Goal: Information Seeking & Learning: Find specific fact

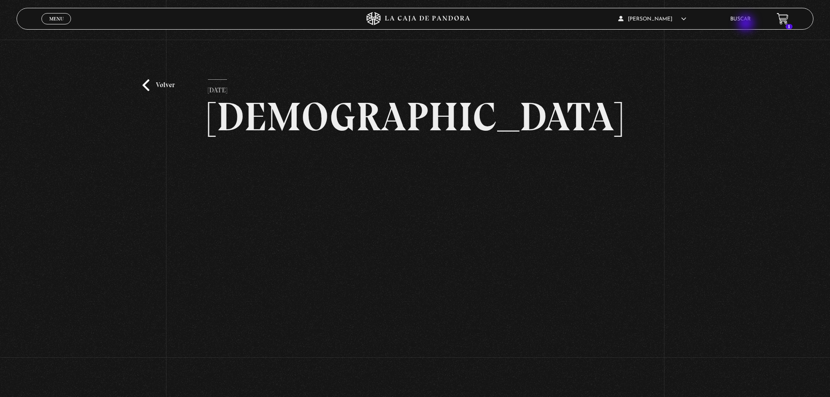
click at [747, 24] on li "Buscar" at bounding box center [740, 19] width 20 height 14
click at [749, 17] on link "Buscar" at bounding box center [740, 19] width 20 height 5
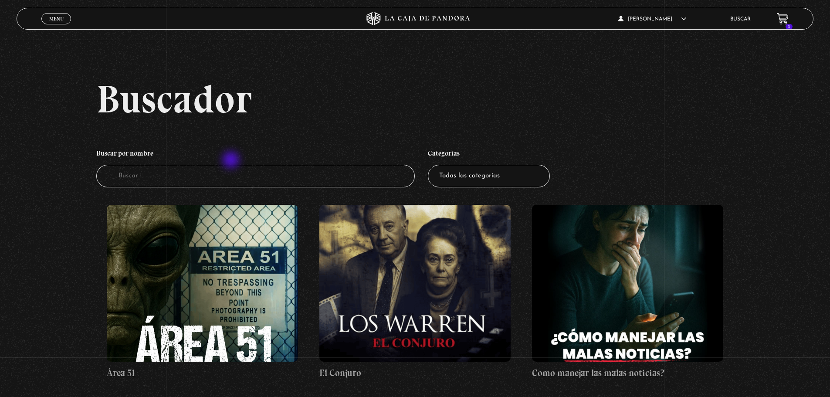
click at [213, 170] on input "Buscador" at bounding box center [255, 176] width 319 height 23
type input "[PERSON_NAME]"
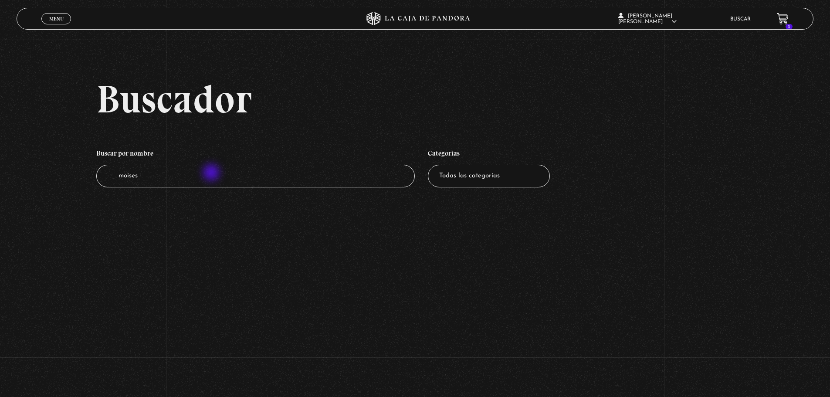
click at [212, 173] on input "moises" at bounding box center [255, 176] width 319 height 23
type input "[DEMOGRAPHIC_DATA]"
click at [212, 173] on input "moisés" at bounding box center [255, 176] width 319 height 23
click at [202, 174] on input "moisés" at bounding box center [255, 176] width 319 height 23
drag, startPoint x: 146, startPoint y: 178, endPoint x: 81, endPoint y: 176, distance: 65.8
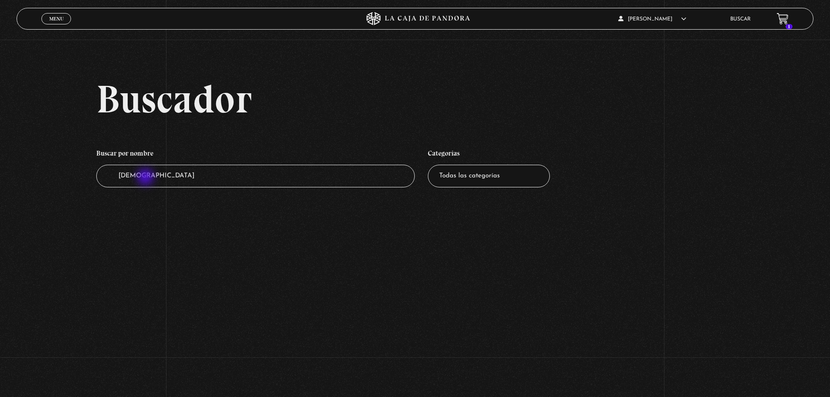
click at [97, 178] on label "Buscador moisés" at bounding box center [255, 176] width 319 height 23
click at [97, 178] on input "moisés" at bounding box center [255, 176] width 319 height 23
type input "rayo azul"
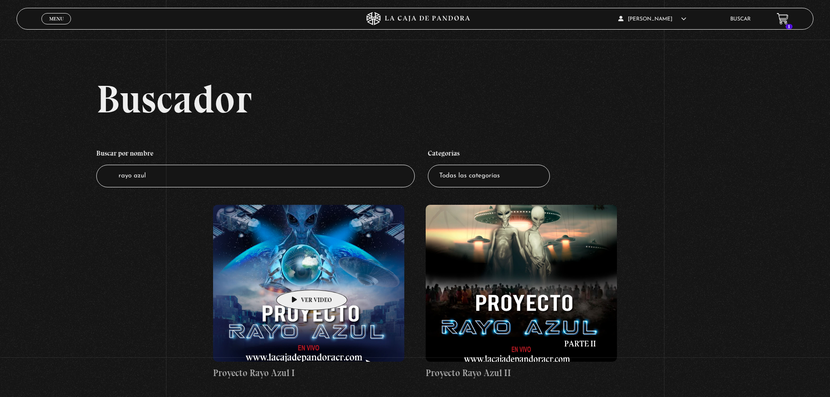
click at [298, 277] on figure at bounding box center [308, 283] width 191 height 157
